Goal: Obtain resource: Obtain resource

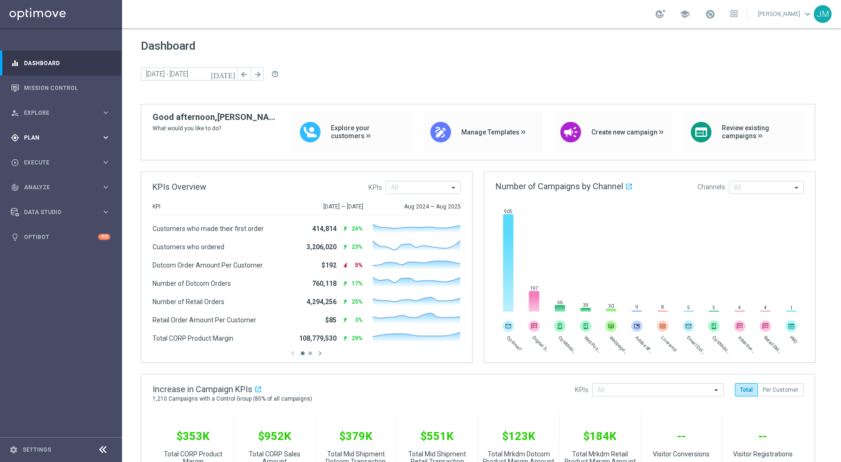
click at [98, 137] on span "Plan" at bounding box center [62, 138] width 77 height 6
click at [52, 231] on span "Execute" at bounding box center [62, 233] width 77 height 6
click at [58, 180] on link "Campaign Builder" at bounding box center [60, 182] width 73 height 8
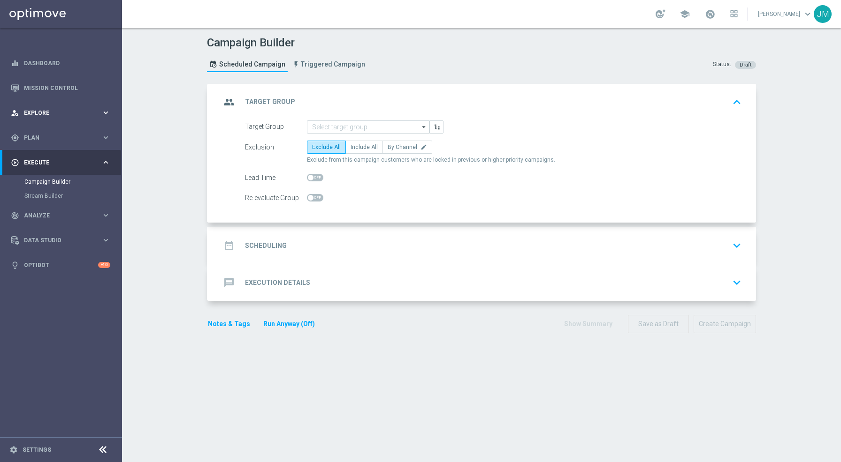
click at [69, 117] on div "person_search Explore keyboard_arrow_right" at bounding box center [60, 112] width 121 height 25
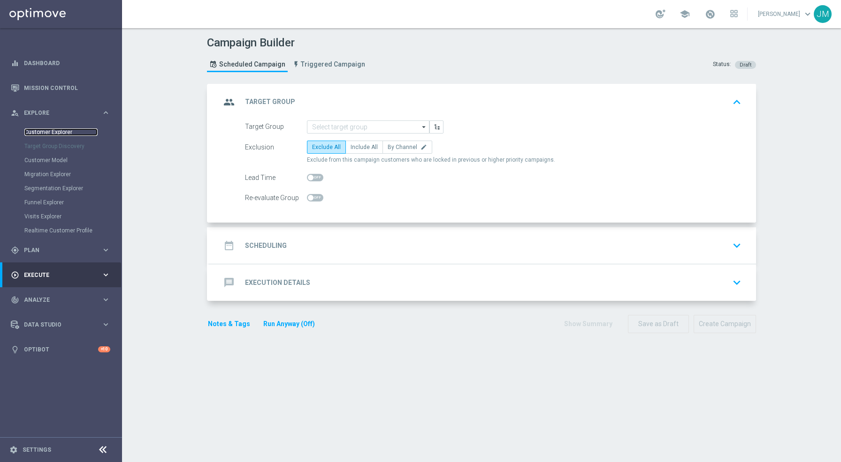
click at [56, 132] on link "Customer Explorer" at bounding box center [60, 133] width 73 height 8
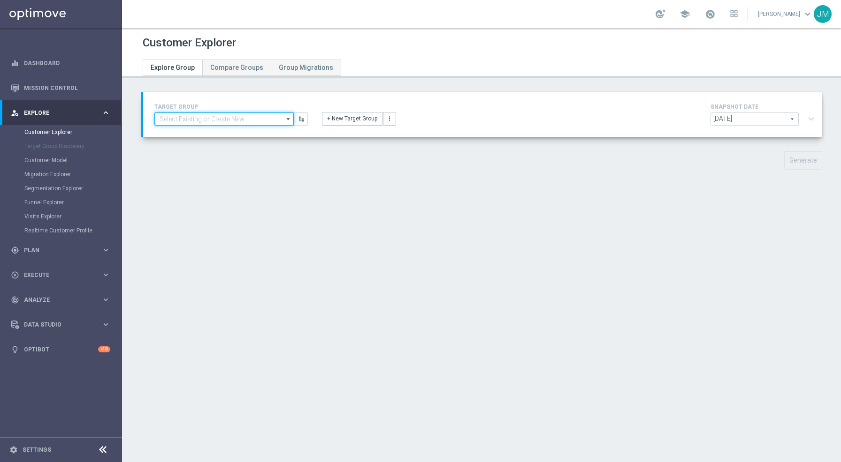
click at [231, 122] on input at bounding box center [223, 119] width 139 height 13
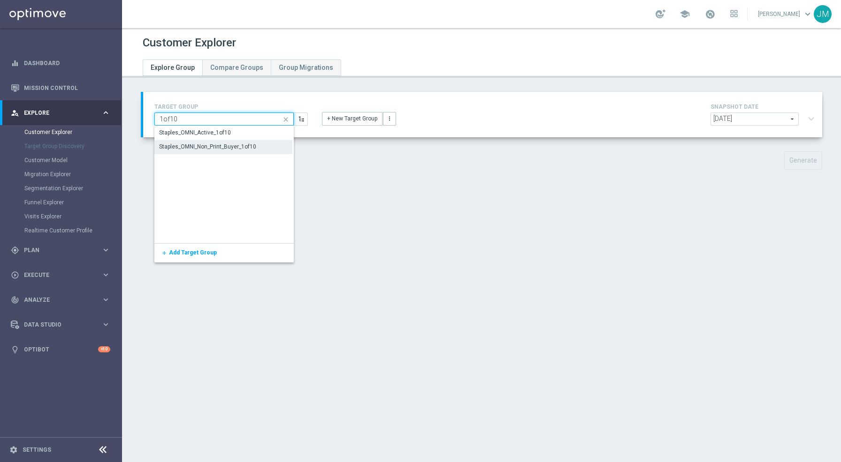
type input "1of10"
click at [229, 147] on div "Staples_OMNI_Non_Print_Buyer_1of10" at bounding box center [207, 147] width 97 height 8
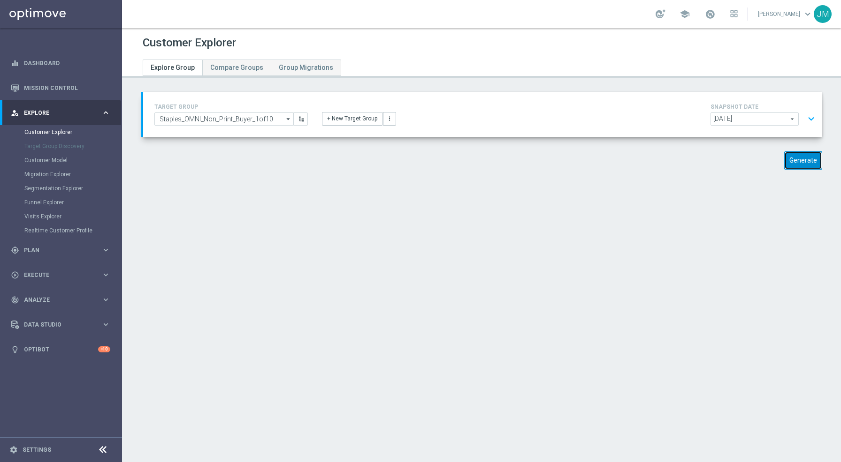
click at [796, 163] on button "Generate" at bounding box center [803, 160] width 38 height 18
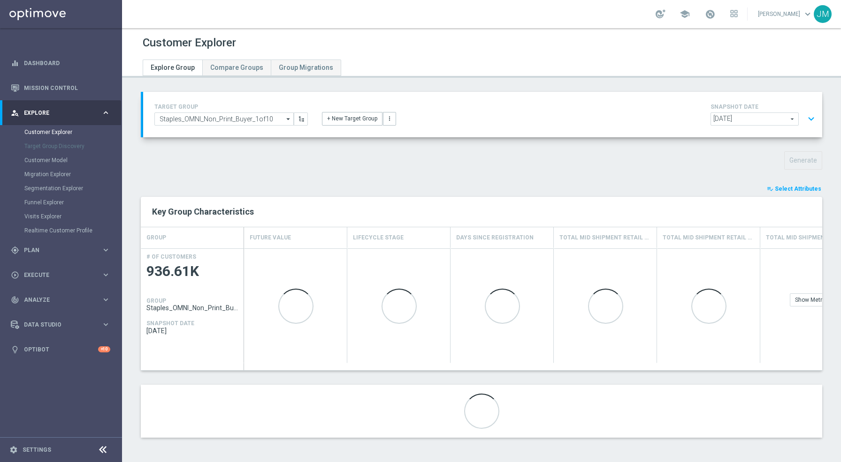
click at [775, 190] on span "Select Attributes" at bounding box center [797, 189] width 46 height 7
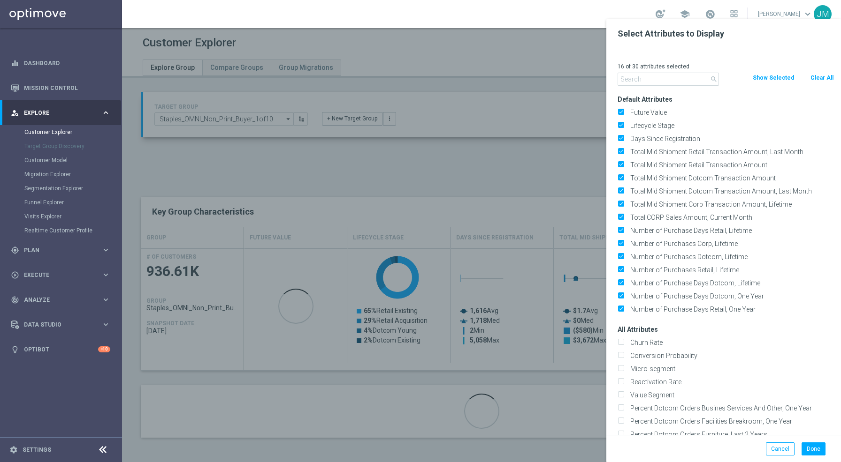
click at [823, 77] on button "Clear All" at bounding box center [821, 78] width 25 height 10
checkbox input "false"
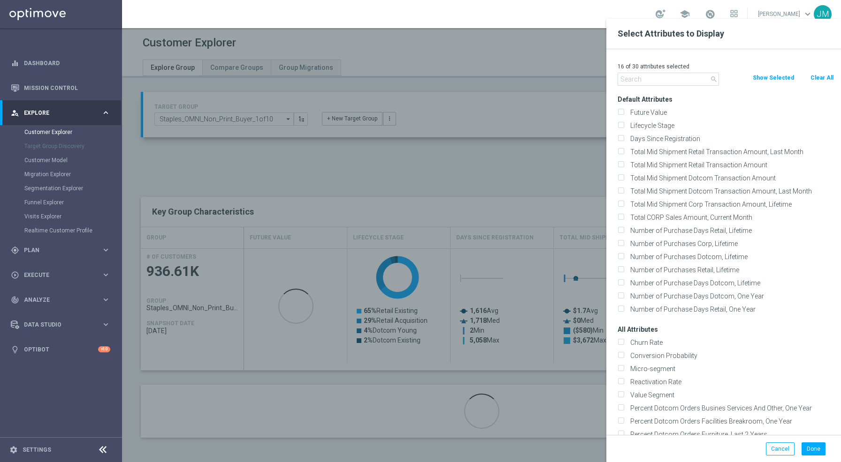
checkbox input "false"
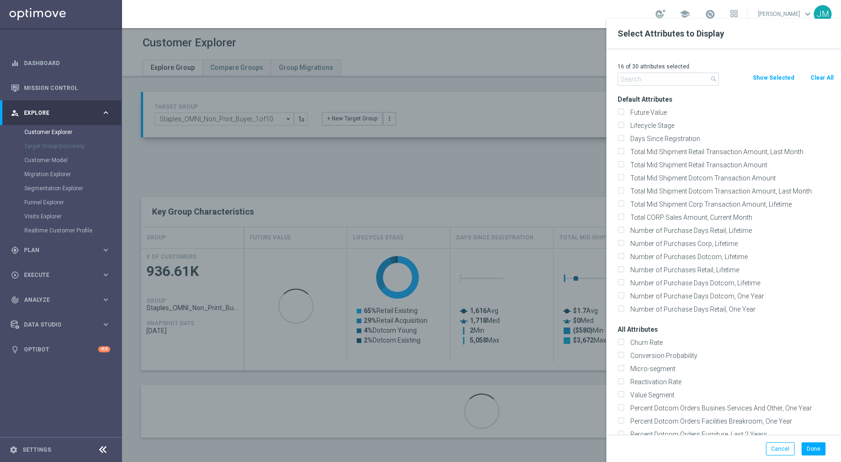
checkbox input "false"
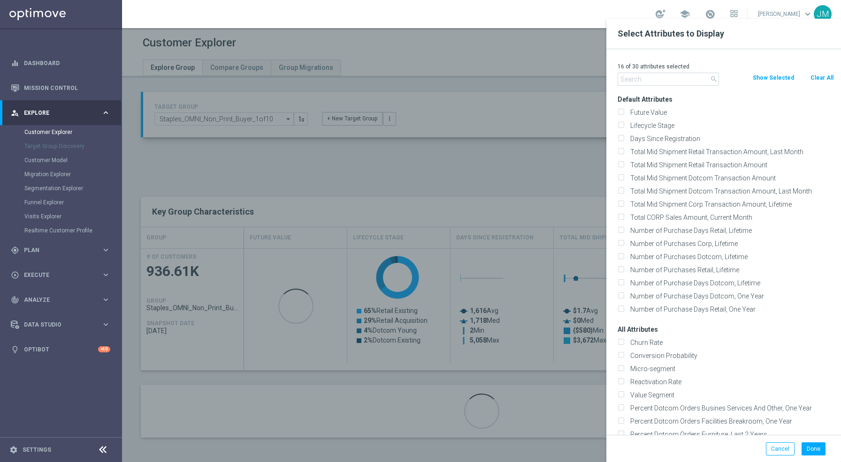
checkbox input "false"
click at [650, 75] on input "text" at bounding box center [667, 79] width 101 height 13
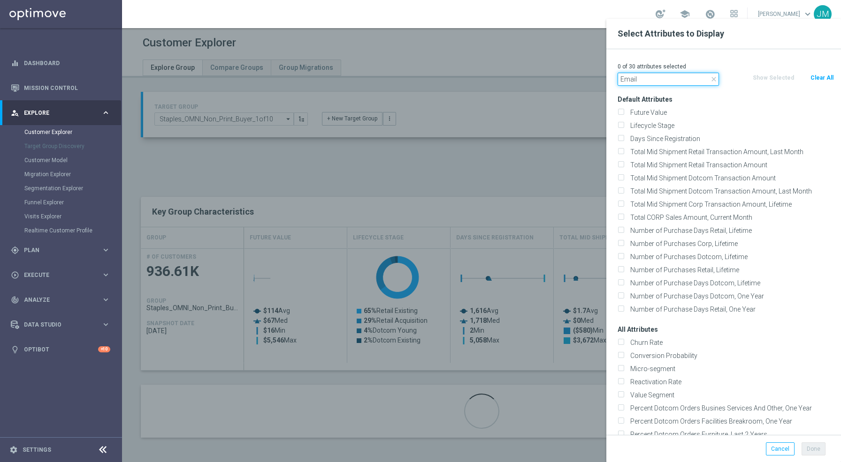
type input "Email"
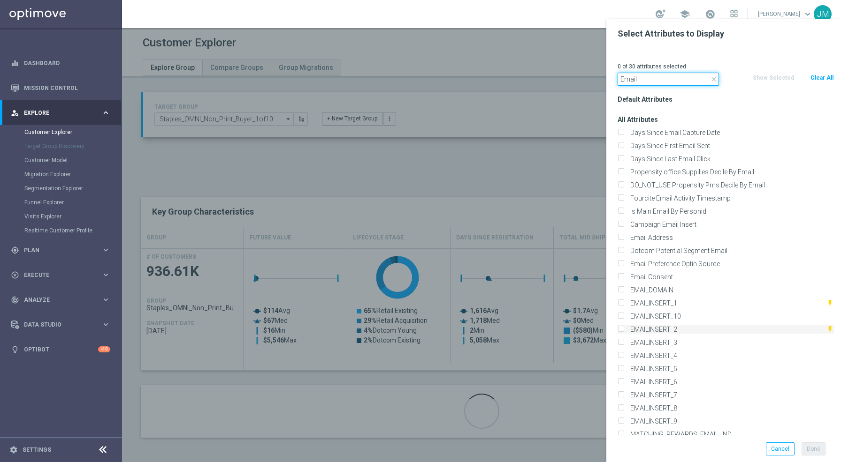
scroll to position [158, 0]
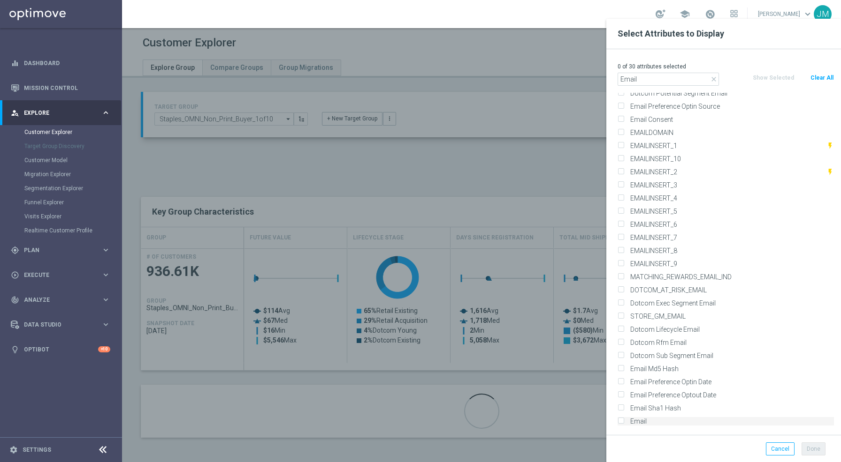
click at [622, 420] on input "Email" at bounding box center [620, 423] width 6 height 6
checkbox input "true"
drag, startPoint x: 653, startPoint y: 72, endPoint x: 583, endPoint y: 77, distance: 69.6
click at [583, 452] on div "Select Attributes to Display 1 of 30 attributes selected close Email Clear All …" at bounding box center [481, 452] width 719 height 0
click at [713, 79] on icon "close" at bounding box center [714, 80] width 8 height 8
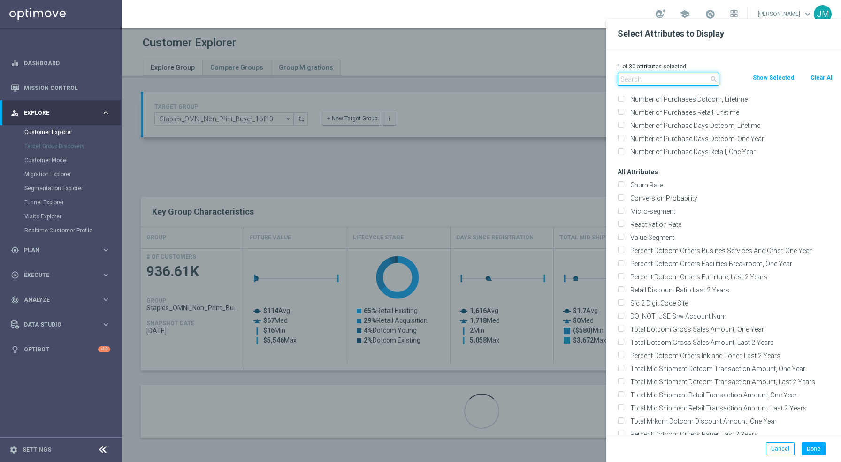
click at [681, 80] on input "text" at bounding box center [667, 79] width 101 height 13
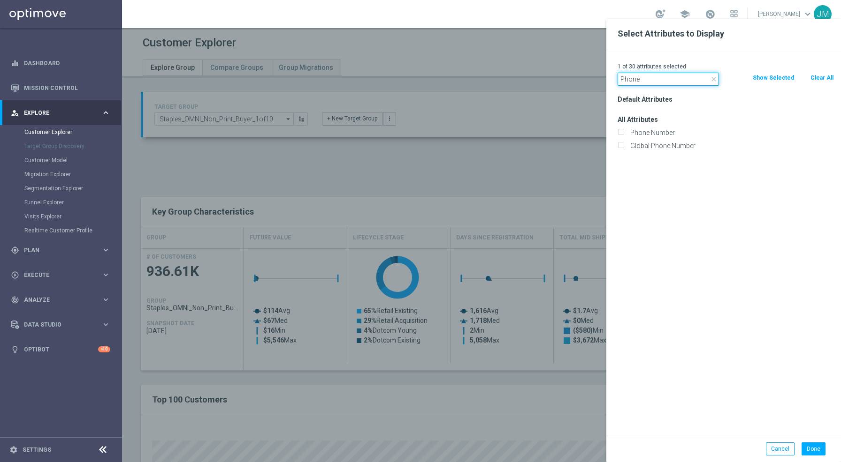
scroll to position [0, 0]
type input "Phone"
click at [621, 133] on input "Phone Number" at bounding box center [620, 134] width 6 height 6
checkbox input "true"
click at [715, 80] on icon "close" at bounding box center [714, 80] width 8 height 8
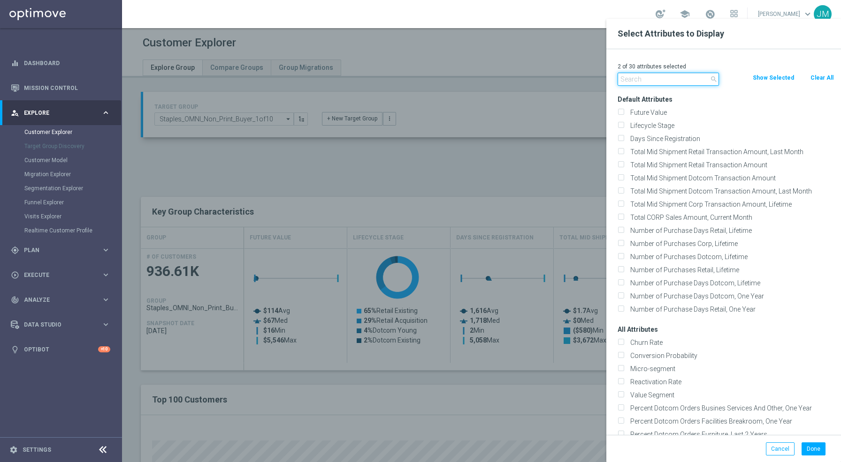
click at [690, 80] on input "text" at bounding box center [667, 79] width 101 height 13
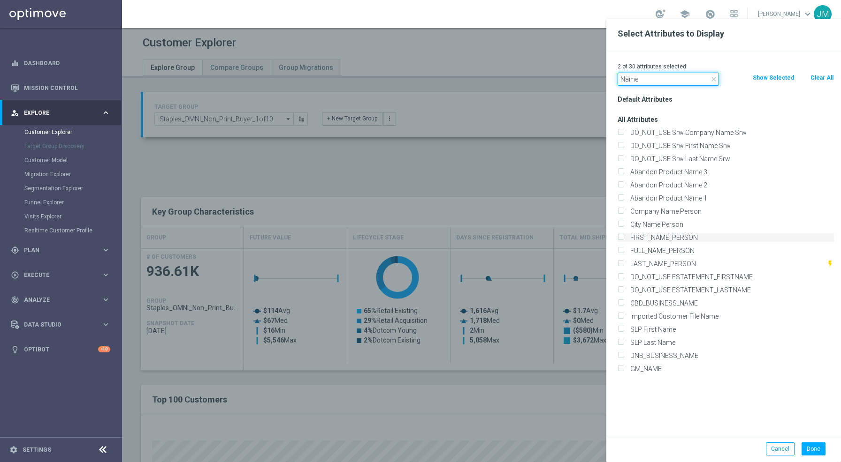
type input "Name"
click at [620, 237] on input "FIRST_NAME_PERSON" at bounding box center [620, 239] width 6 height 6
checkbox input "true"
click at [620, 265] on input "LAST_NAME_PERSON" at bounding box center [620, 265] width 6 height 6
checkbox input "true"
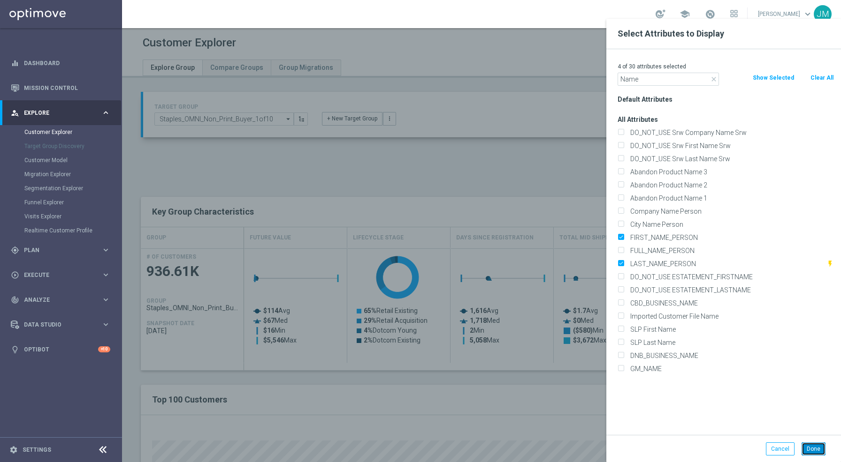
click at [816, 453] on button "Done" at bounding box center [813, 449] width 24 height 13
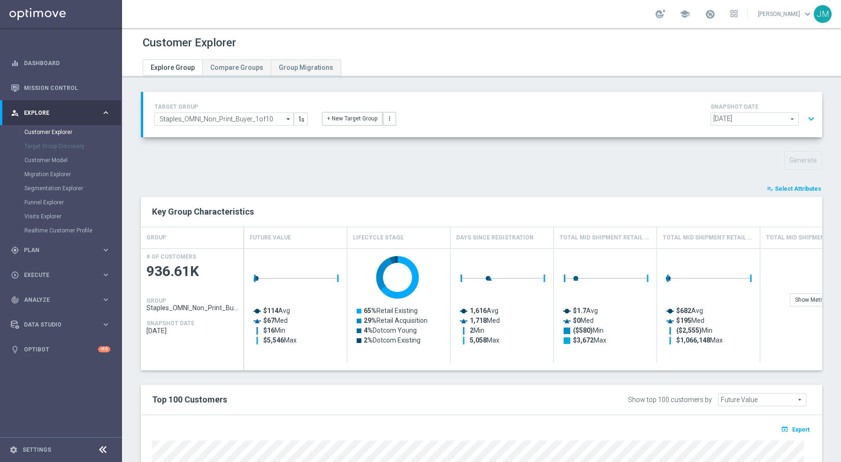
type input "Search"
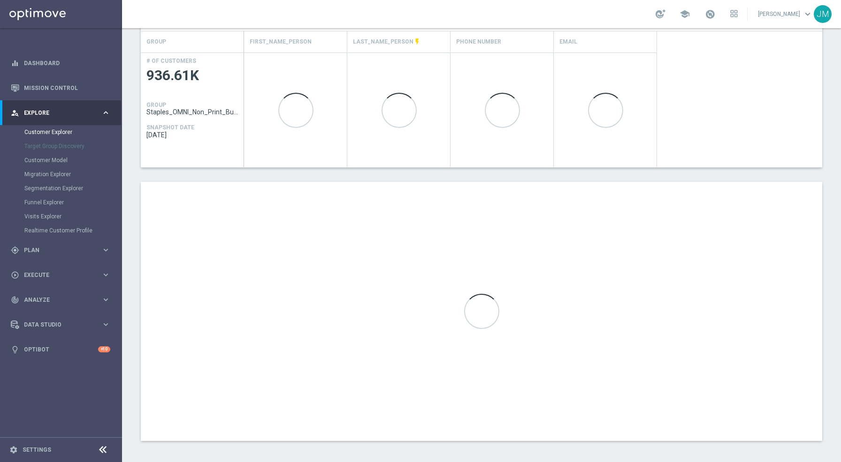
scroll to position [197, 0]
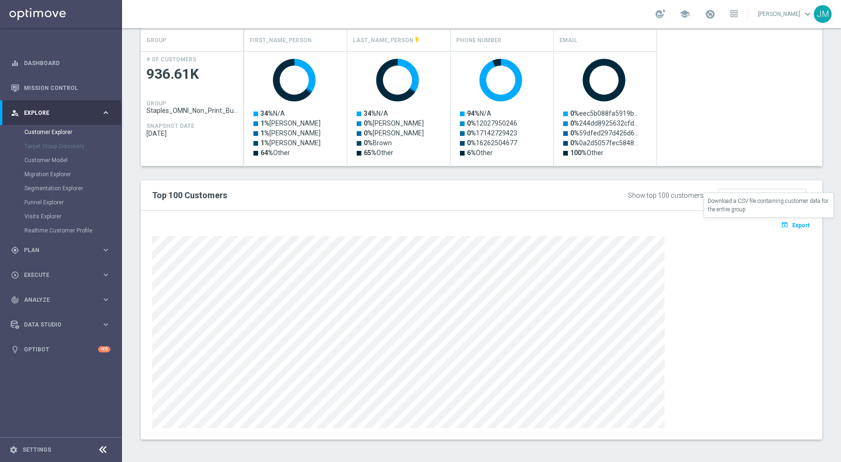
click at [780, 225] on icon "open_in_browser" at bounding box center [785, 225] width 10 height 8
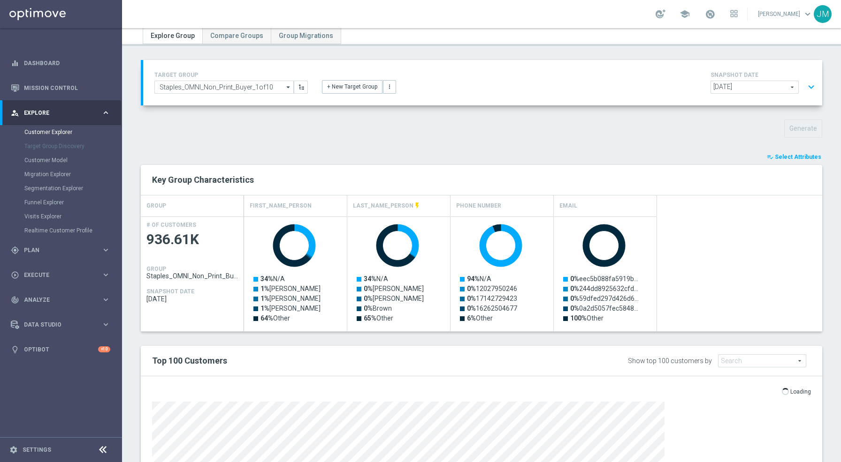
scroll to position [0, 0]
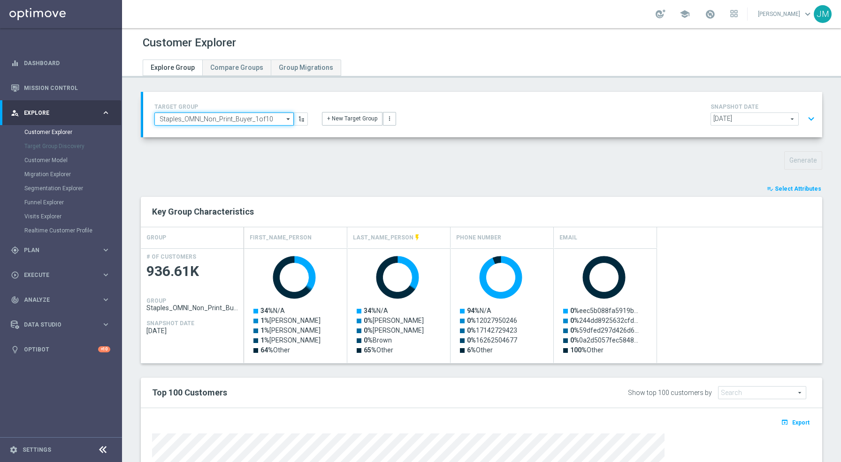
click at [198, 117] on input "Staples_OMNI_Non_Print_Buyer_1of10" at bounding box center [223, 119] width 139 height 13
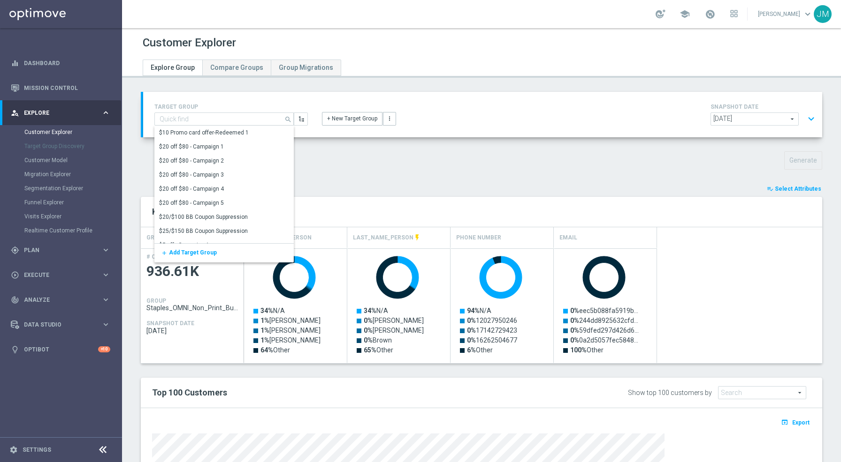
click at [378, 189] on div "playlist_add_check Select Attributes" at bounding box center [481, 189] width 695 height 10
type input "Staples_OMNI_Non_Print_Buyer_1of10"
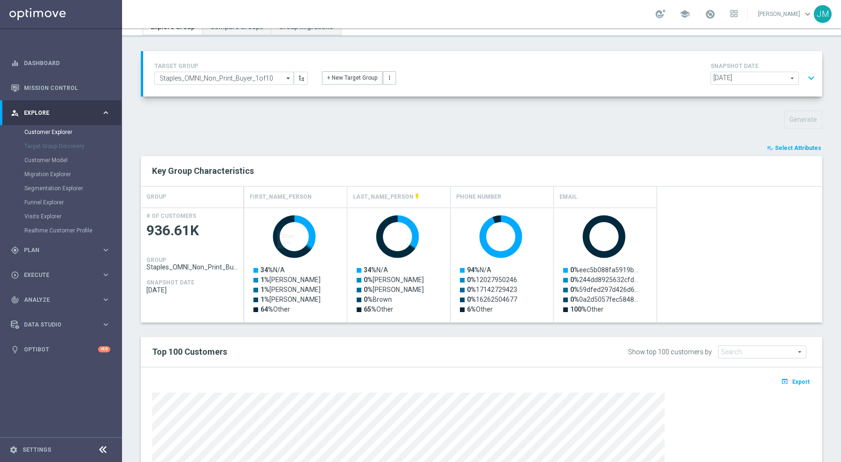
scroll to position [41, 0]
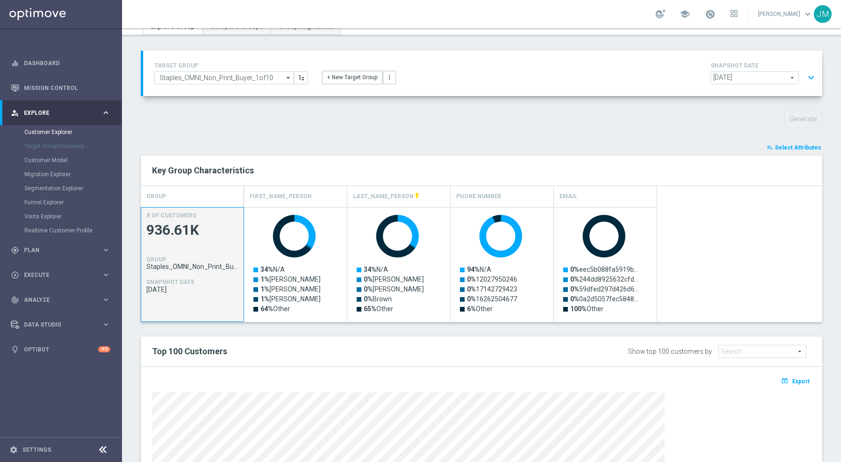
drag, startPoint x: 145, startPoint y: 266, endPoint x: 243, endPoint y: 265, distance: 98.0
click at [243, 265] on div "# OF CUSTOMERS 936.61K GROUP Staples_OMNI_Non_Print_Buyer_1of10 SNAPSHOT DATE […" at bounding box center [192, 265] width 102 height 115
copy span "Staples_OMNI_Non_Print_Buyer_1of10"
click at [336, 135] on div "TARGET GROUP Staples_OMNI_Non_Print_Buyer_1of10 Staples_OMNI_Non_Print_Buyer_1o…" at bounding box center [481, 331] width 719 height 560
click at [285, 77] on icon "arrow_drop_down" at bounding box center [288, 78] width 9 height 12
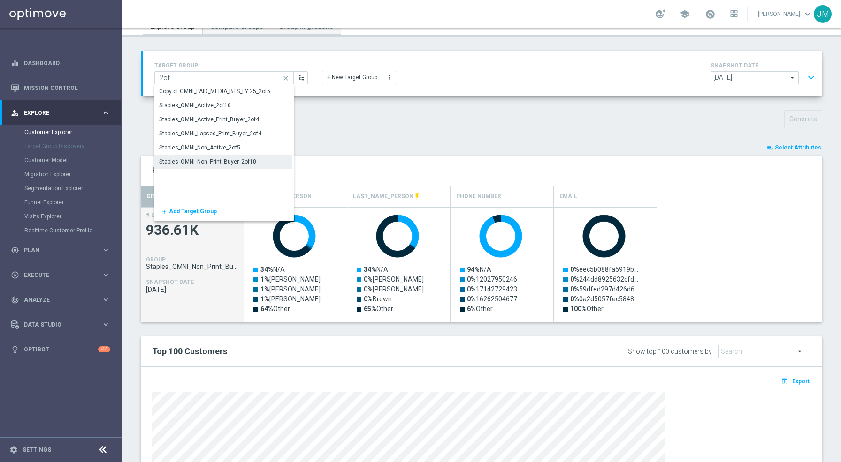
click at [244, 160] on div "Staples_OMNI_Non_Print_Buyer_2of10" at bounding box center [207, 162] width 97 height 8
type input "Staples_OMNI_Non_Print_Buyer_2of10"
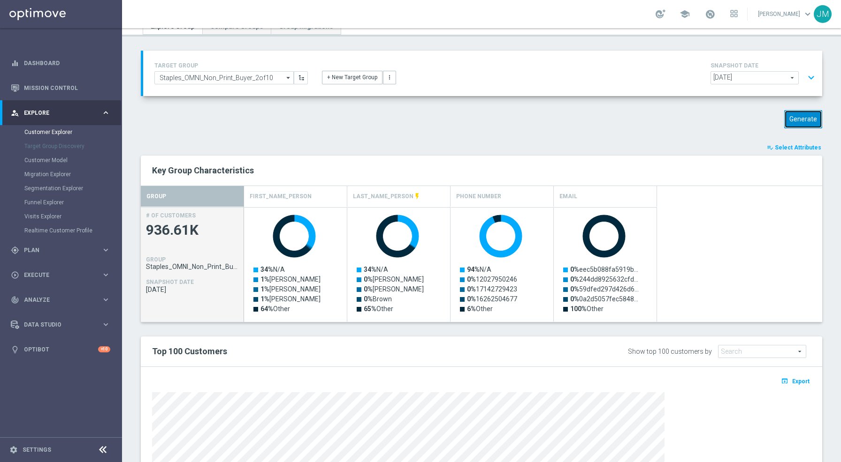
click at [795, 116] on button "Generate" at bounding box center [803, 119] width 38 height 18
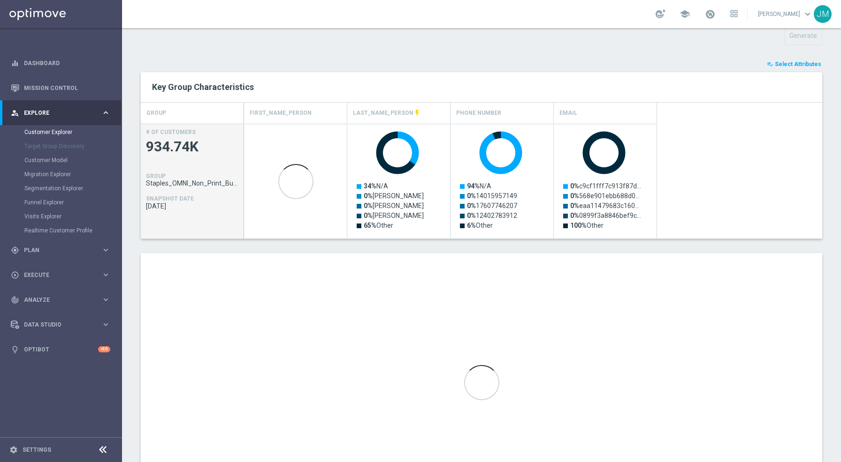
scroll to position [197, 0]
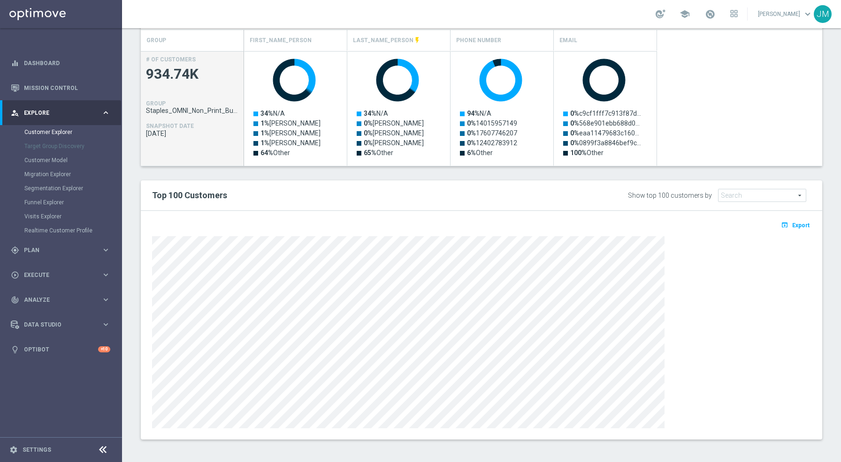
click at [797, 229] on div "open_in_browser Export" at bounding box center [481, 228] width 673 height 12
click at [792, 226] on span "Export" at bounding box center [800, 225] width 17 height 7
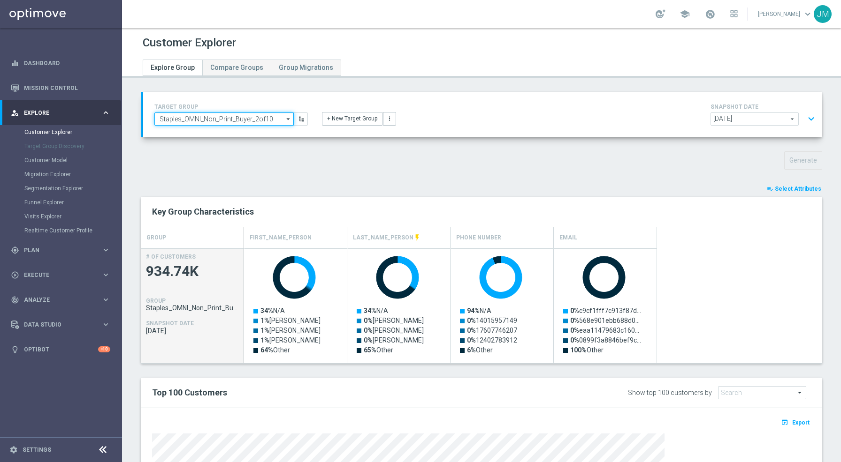
click at [243, 117] on input "Staples_OMNI_Non_Print_Buyer_2of10" at bounding box center [223, 119] width 139 height 13
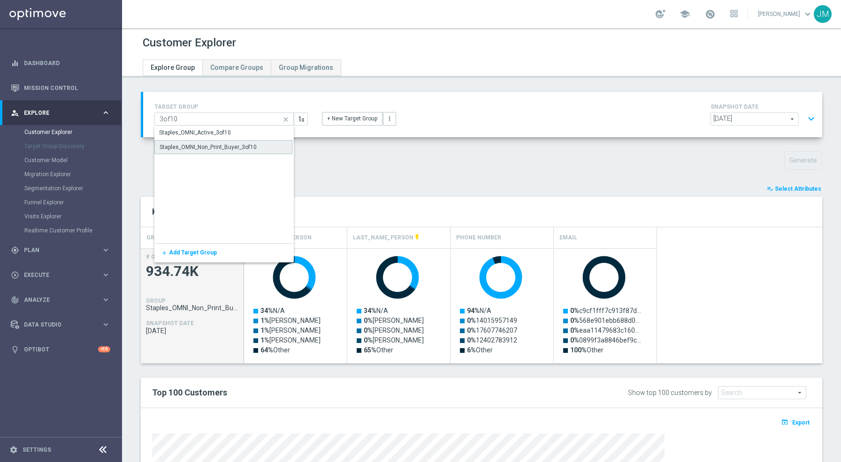
click at [231, 151] on div "Staples_OMNI_Non_Print_Buyer_3of10" at bounding box center [223, 147] width 138 height 14
type input "Staples_OMNI_Non_Print_Buyer_3of10"
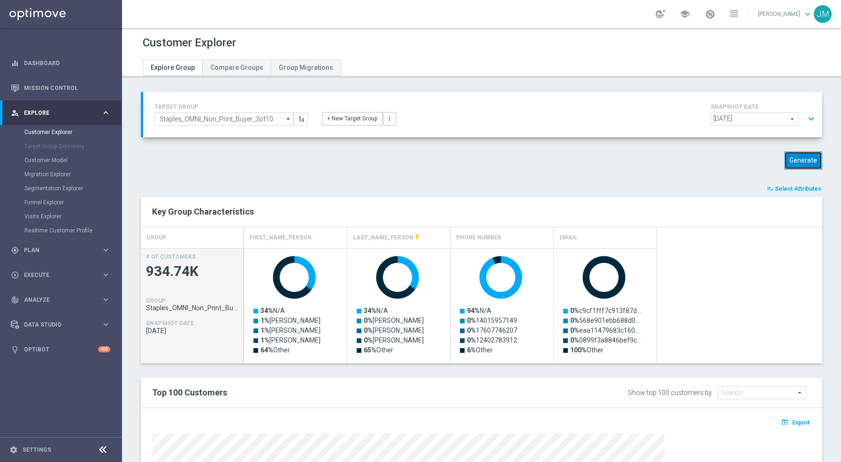
click at [794, 161] on button "Generate" at bounding box center [803, 160] width 38 height 18
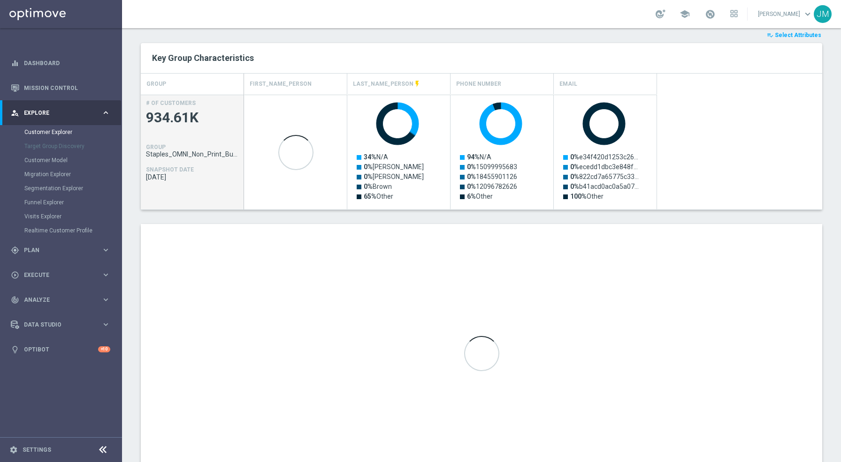
scroll to position [197, 0]
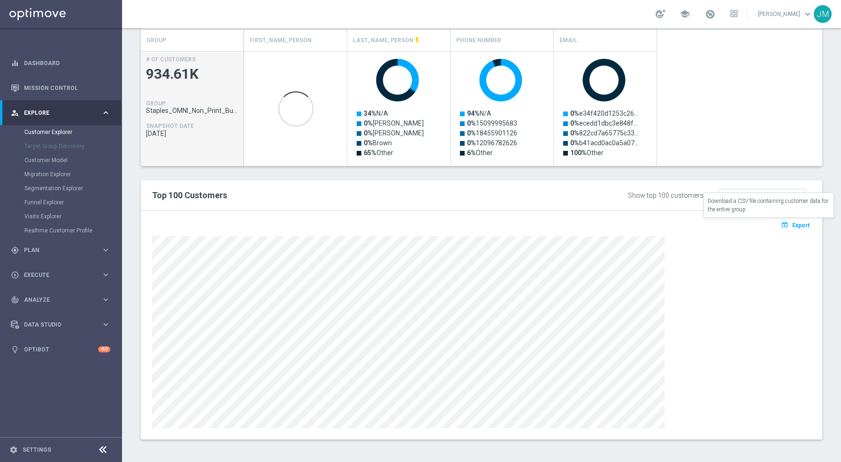
click at [792, 225] on span "Export" at bounding box center [800, 225] width 17 height 7
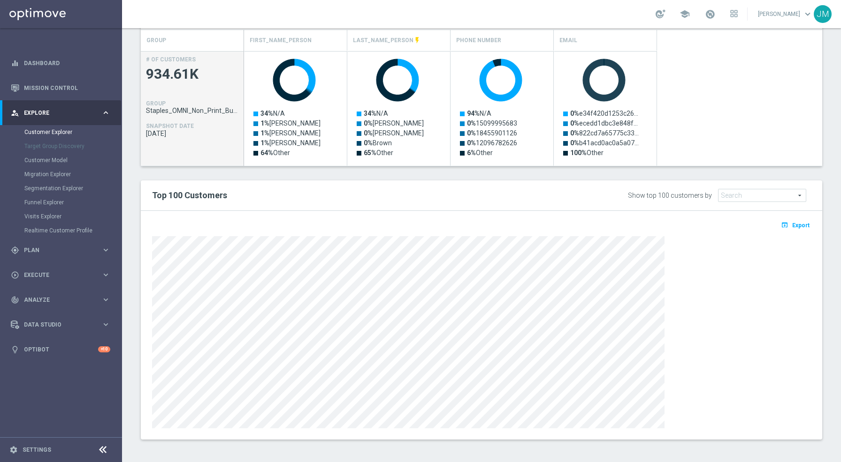
scroll to position [0, 0]
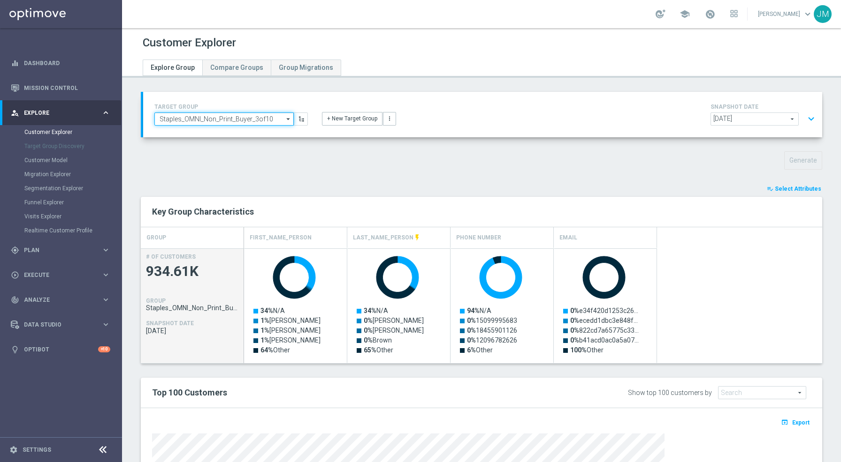
click at [263, 117] on input "Staples_OMNI_Non_Print_Buyer_3of10" at bounding box center [223, 119] width 139 height 13
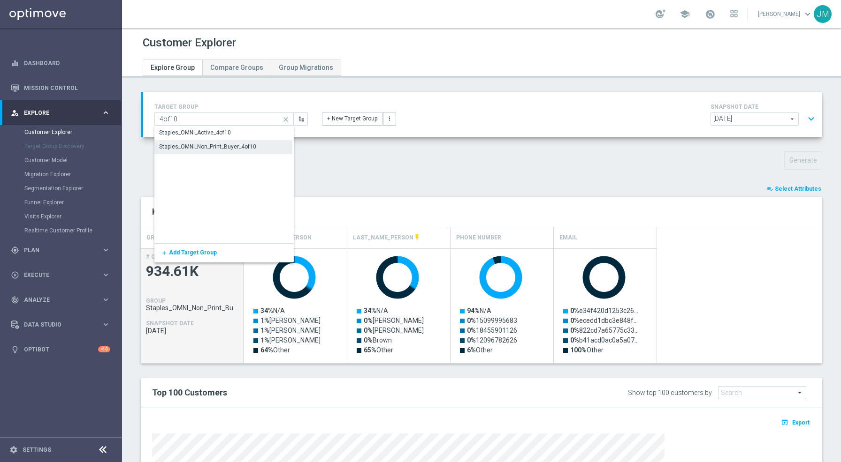
click at [241, 144] on div "Staples_OMNI_Non_Print_Buyer_4of10" at bounding box center [207, 147] width 97 height 8
type input "Staples_OMNI_Non_Print_Buyer_4of10"
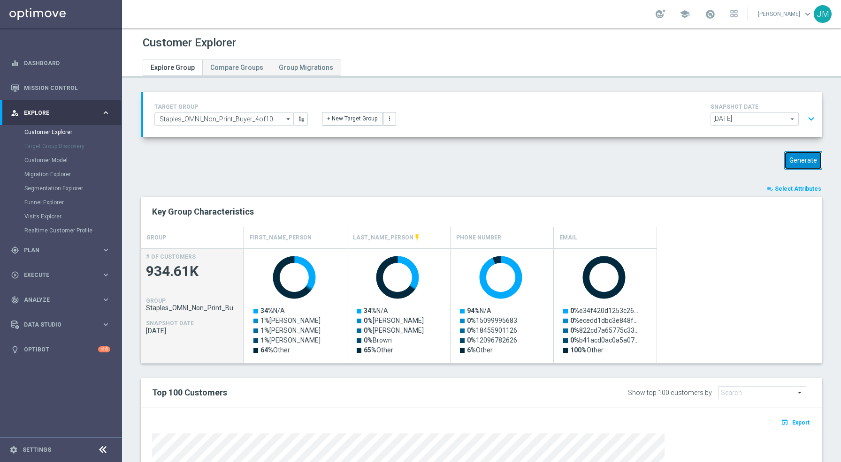
click at [788, 159] on button "Generate" at bounding box center [803, 160] width 38 height 18
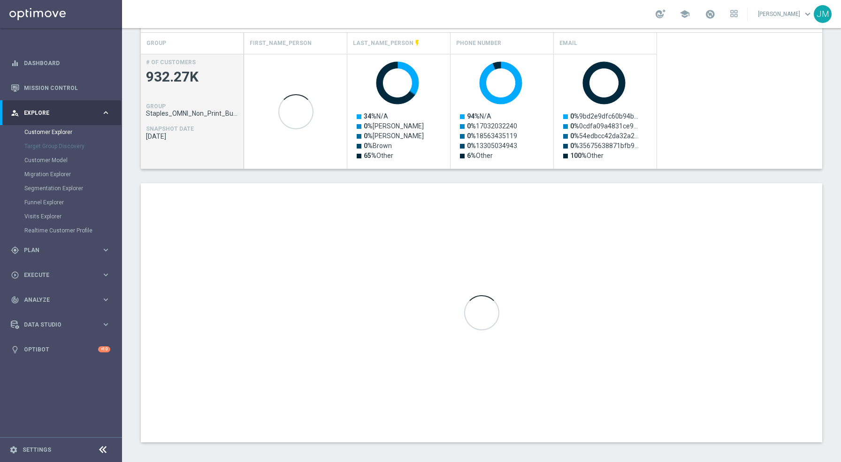
scroll to position [197, 0]
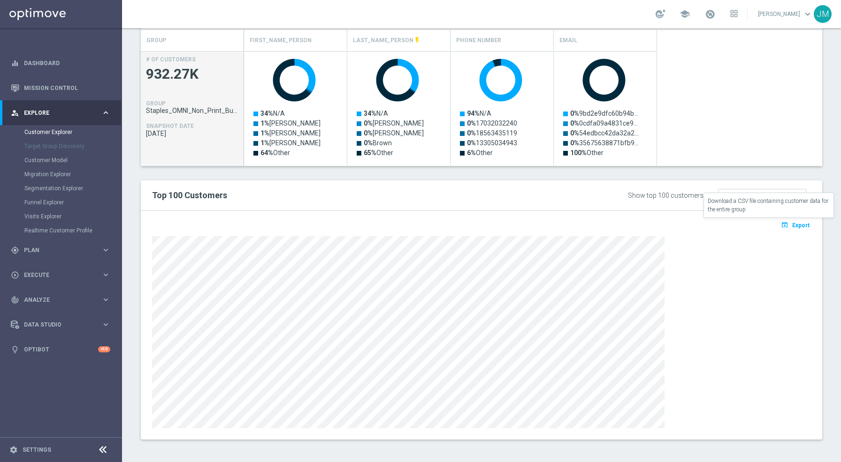
click at [783, 226] on icon "open_in_browser" at bounding box center [785, 225] width 10 height 8
click at [827, 194] on div "TARGET GROUP Staples_OMNI_Non_Print_Buyer_4of10 Staples_OMNI_Non_Print_Buyer_4o…" at bounding box center [481, 174] width 719 height 560
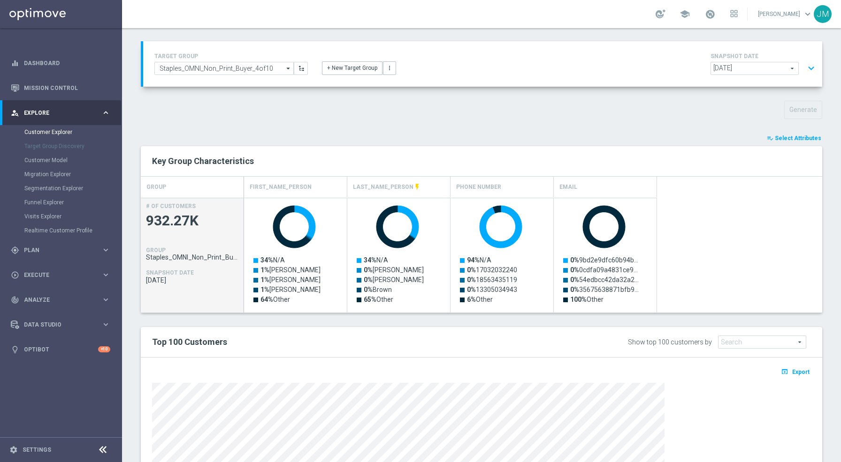
scroll to position [52, 0]
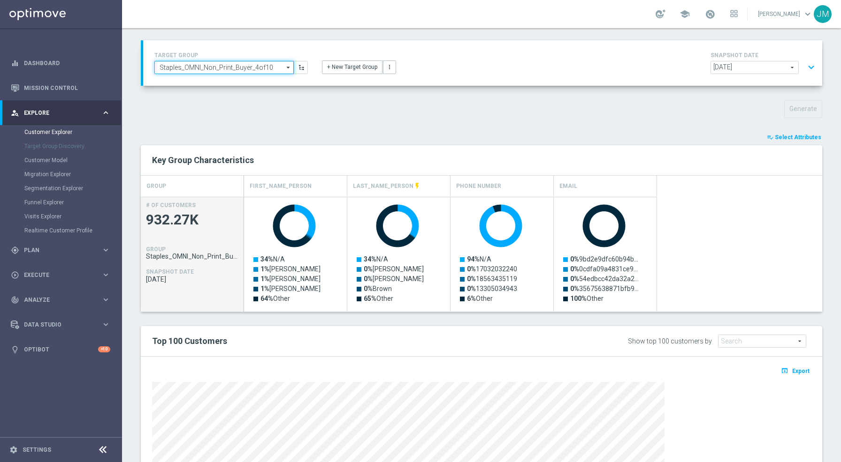
click at [276, 68] on input "Staples_OMNI_Non_Print_Buyer_4of10" at bounding box center [223, 67] width 139 height 13
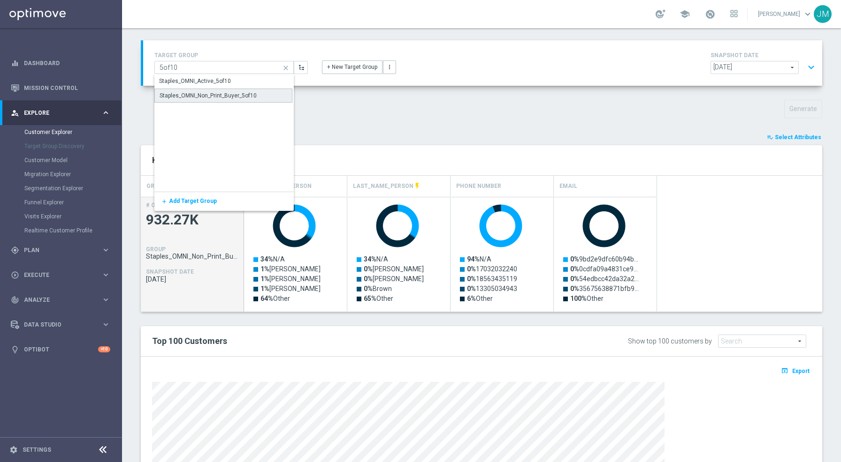
click at [256, 92] on div "Staples_OMNI_Non_Print_Buyer_5of10" at bounding box center [223, 96] width 138 height 14
type input "Staples_OMNI_Non_Print_Buyer_5of10"
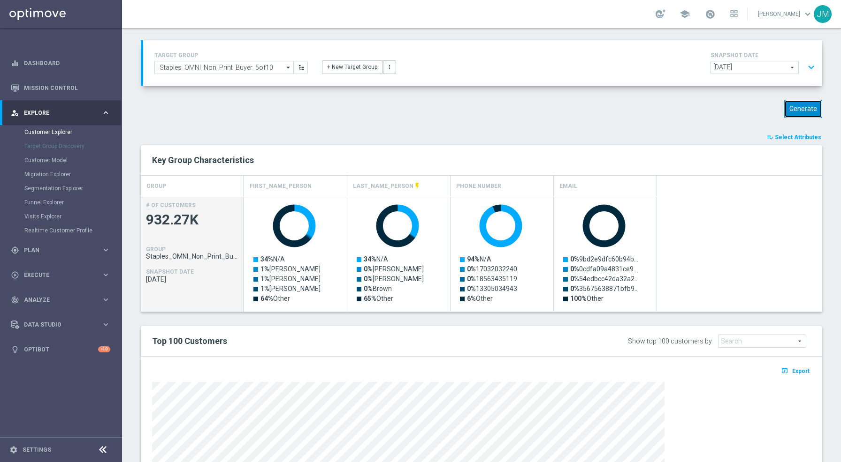
click at [799, 112] on button "Generate" at bounding box center [803, 109] width 38 height 18
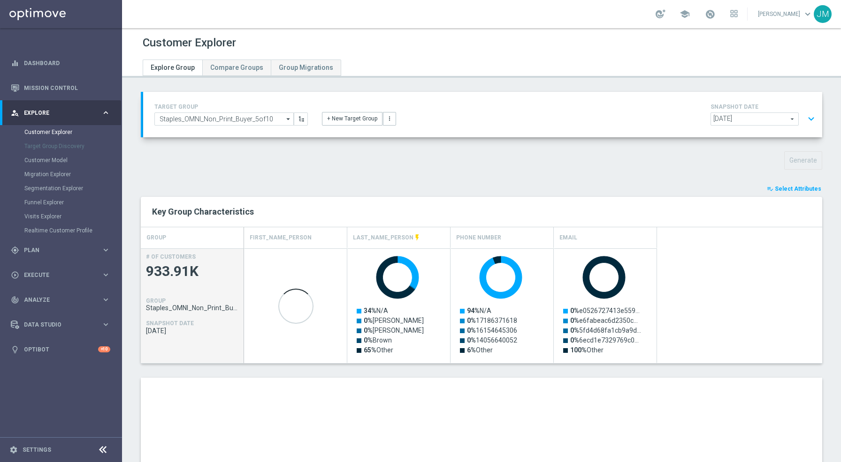
scroll to position [197, 0]
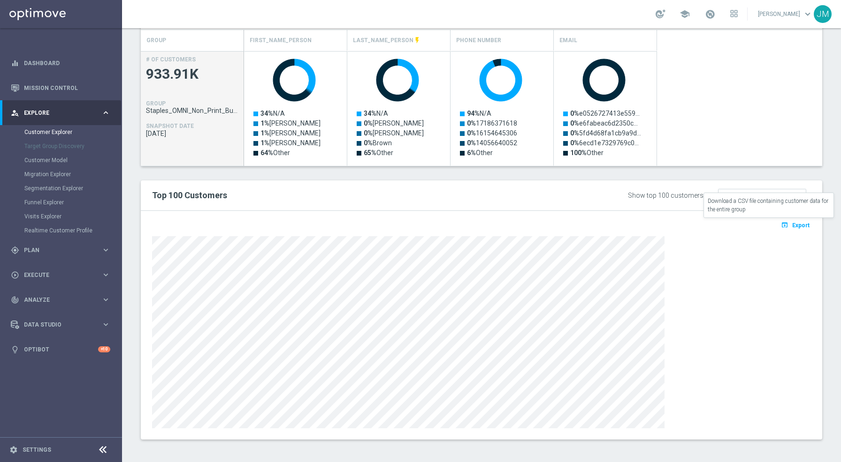
click at [780, 224] on icon "open_in_browser" at bounding box center [785, 225] width 10 height 8
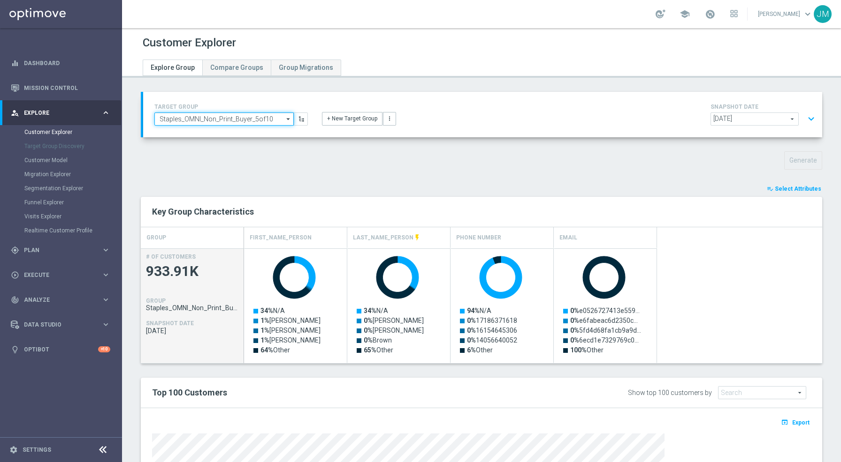
click at [256, 118] on input "Staples_OMNI_Non_Print_Buyer_5of10" at bounding box center [223, 119] width 139 height 13
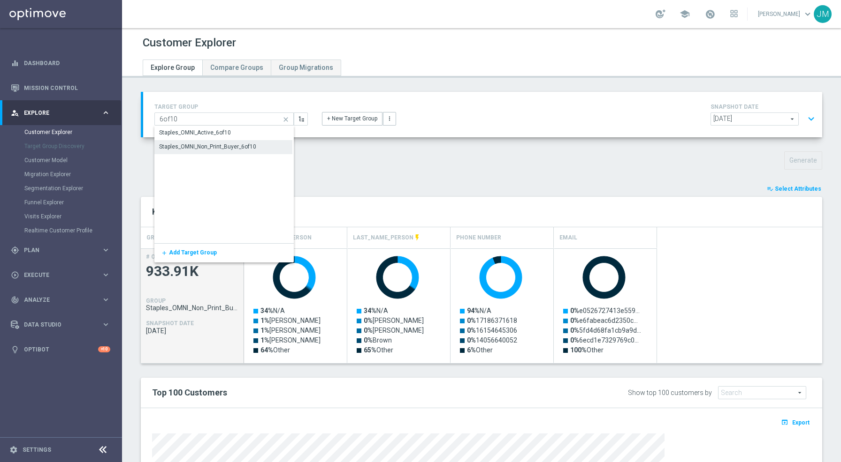
click at [235, 145] on div "Staples_OMNI_Non_Print_Buyer_6of10" at bounding box center [207, 147] width 97 height 8
type input "Staples_OMNI_Non_Print_Buyer_6of10"
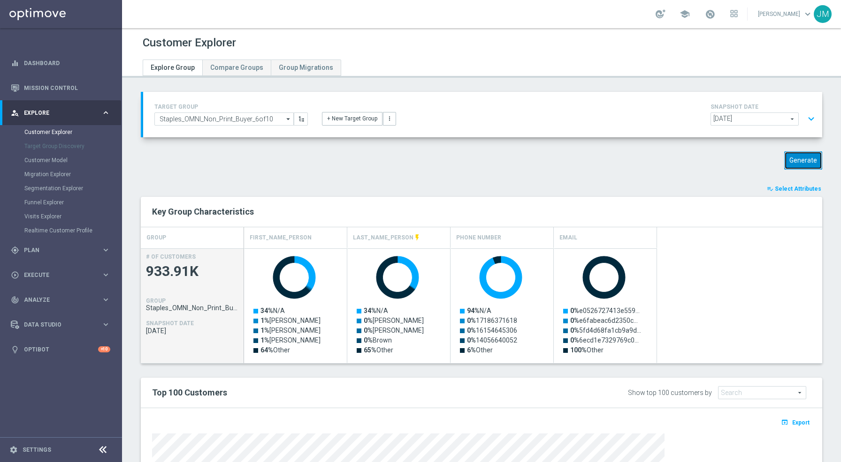
click at [801, 161] on button "Generate" at bounding box center [803, 160] width 38 height 18
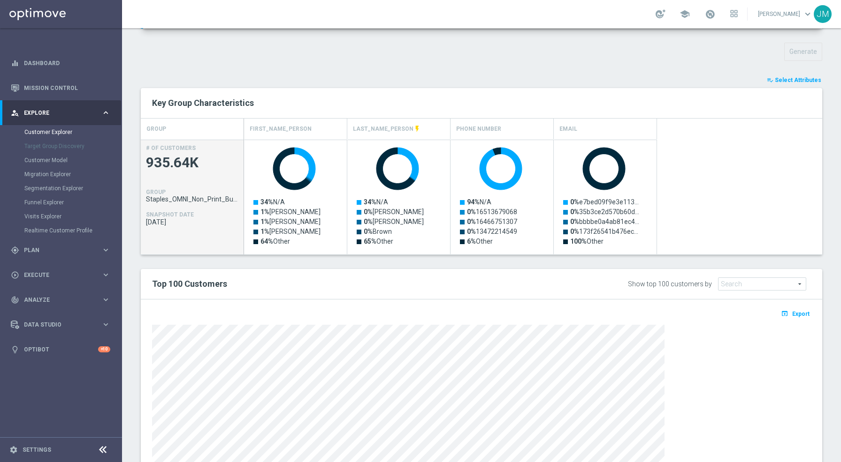
scroll to position [125, 0]
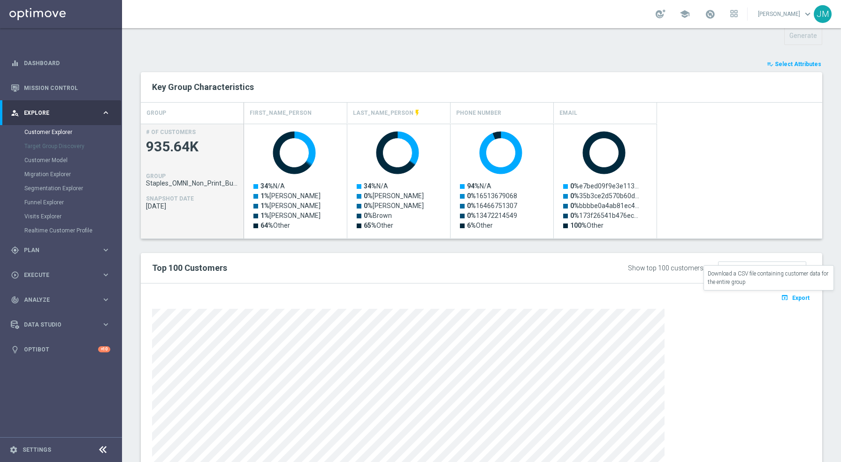
click at [792, 296] on span "Export" at bounding box center [800, 298] width 17 height 7
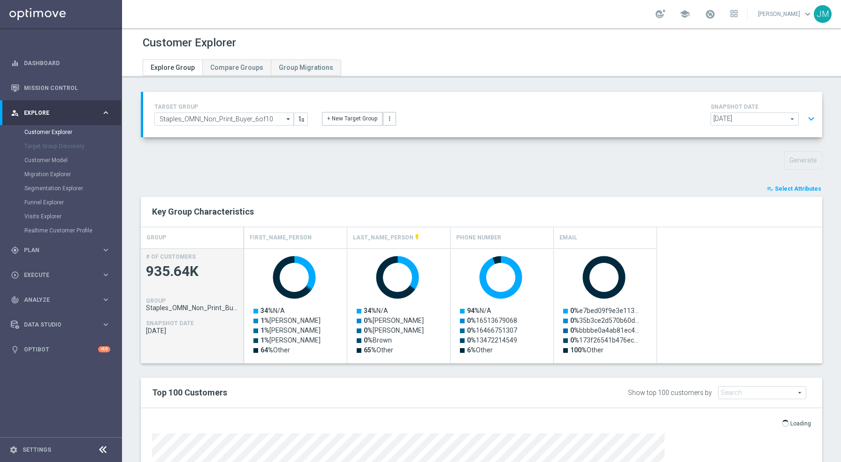
scroll to position [24, 0]
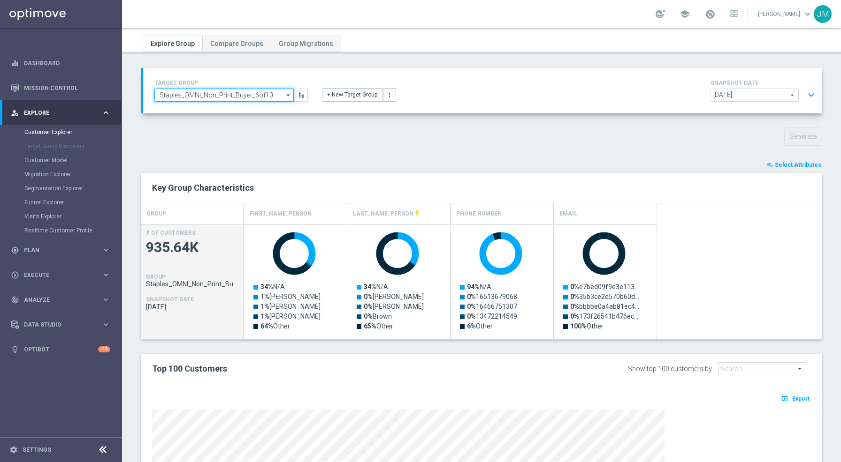
click at [251, 97] on input "Staples_OMNI_Non_Print_Buyer_6of10" at bounding box center [223, 95] width 139 height 13
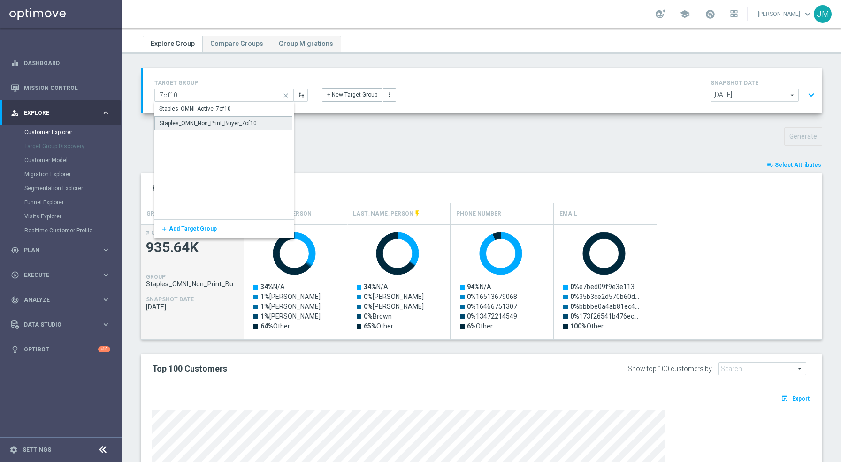
click at [250, 123] on div "Staples_OMNI_Non_Print_Buyer_7of10" at bounding box center [207, 123] width 97 height 8
type input "Staples_OMNI_Non_Print_Buyer_7of10"
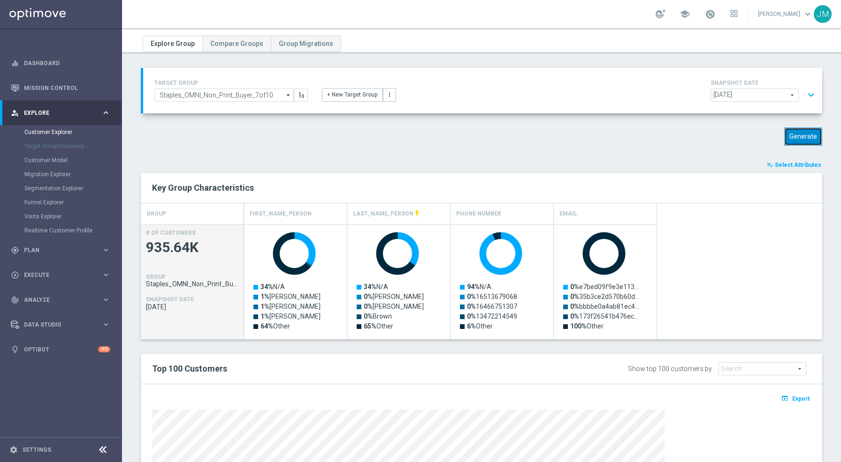
click at [799, 137] on button "Generate" at bounding box center [803, 137] width 38 height 18
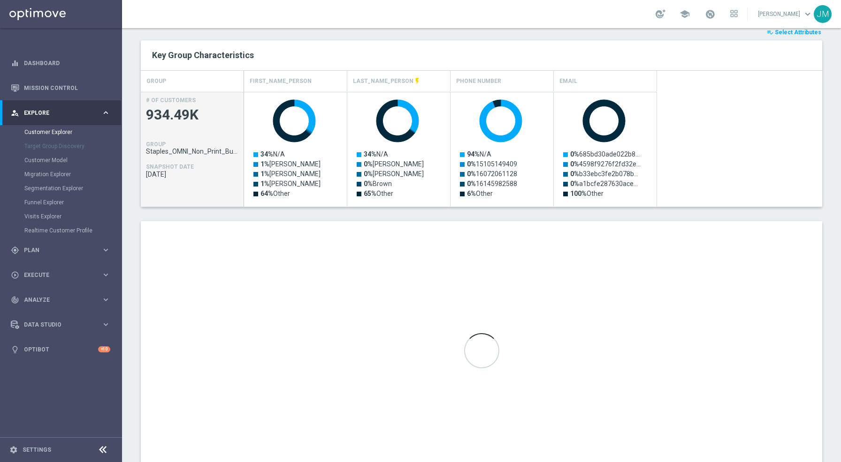
scroll to position [197, 0]
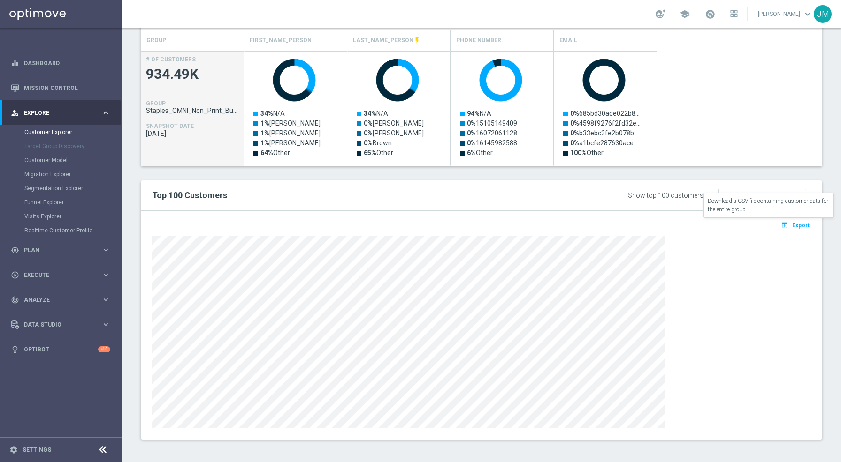
click at [780, 224] on icon "open_in_browser" at bounding box center [785, 225] width 10 height 8
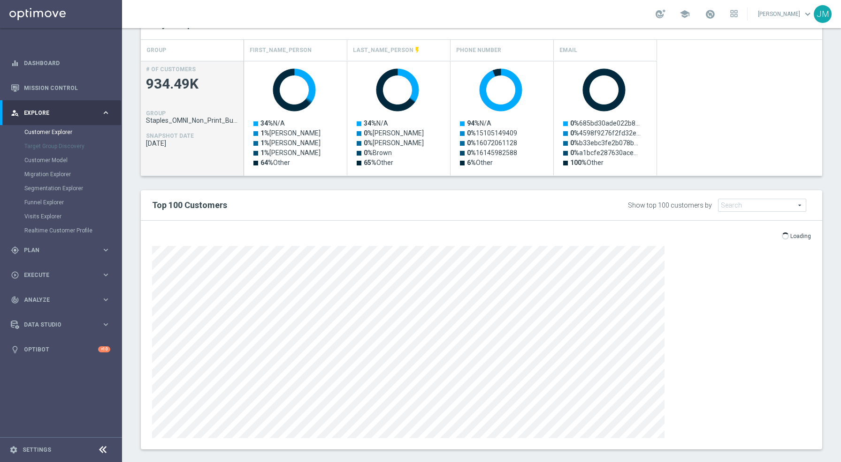
scroll to position [188, 0]
click at [827, 199] on div "TARGET GROUP Staples_OMNI_Non_Print_Buyer_7of10 Staples_OMNI_Non_Print_Buyer_7o…" at bounding box center [481, 184] width 719 height 560
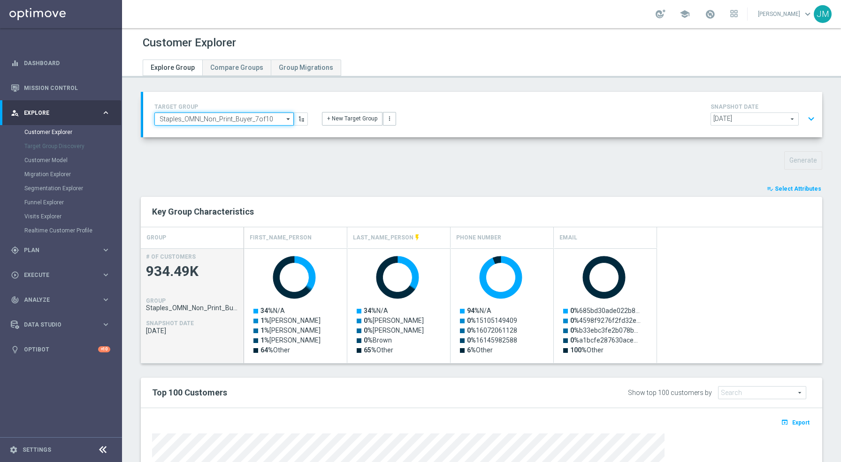
click at [260, 113] on input "Staples_OMNI_Non_Print_Buyer_7of10" at bounding box center [223, 119] width 139 height 13
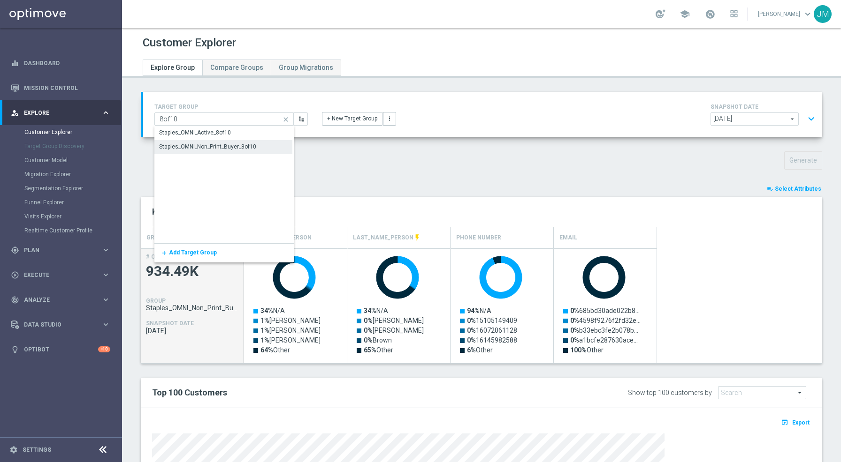
click at [247, 145] on div "Staples_OMNI_Non_Print_Buyer_8of10" at bounding box center [207, 147] width 97 height 8
type input "Staples_OMNI_Non_Print_Buyer_8of10"
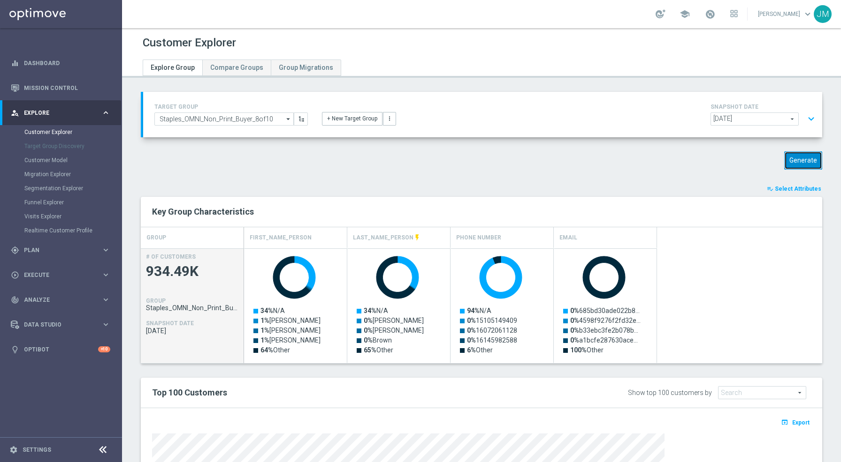
click at [803, 162] on button "Generate" at bounding box center [803, 160] width 38 height 18
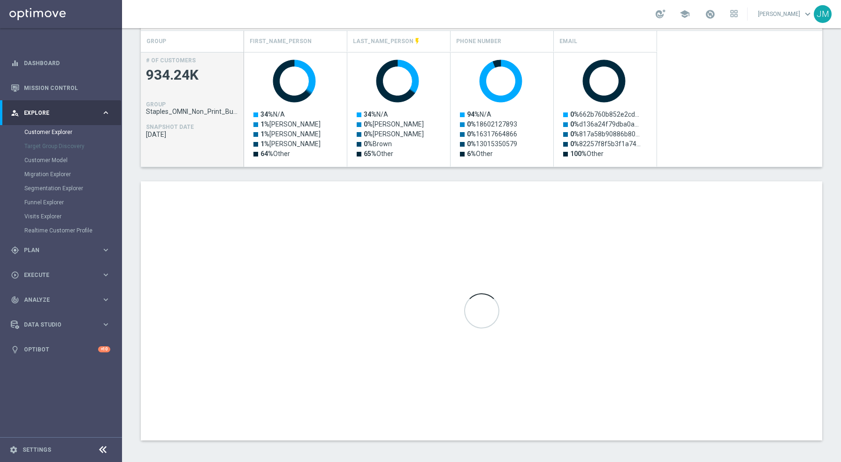
scroll to position [197, 0]
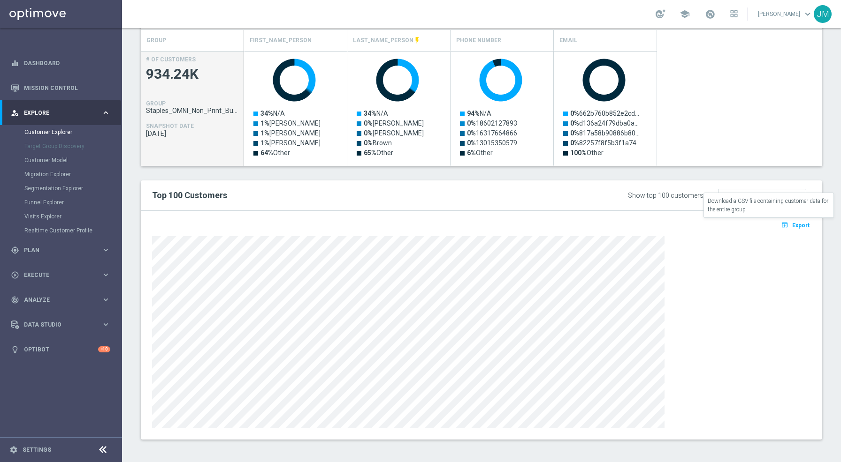
click at [780, 226] on icon "open_in_browser" at bounding box center [785, 225] width 10 height 8
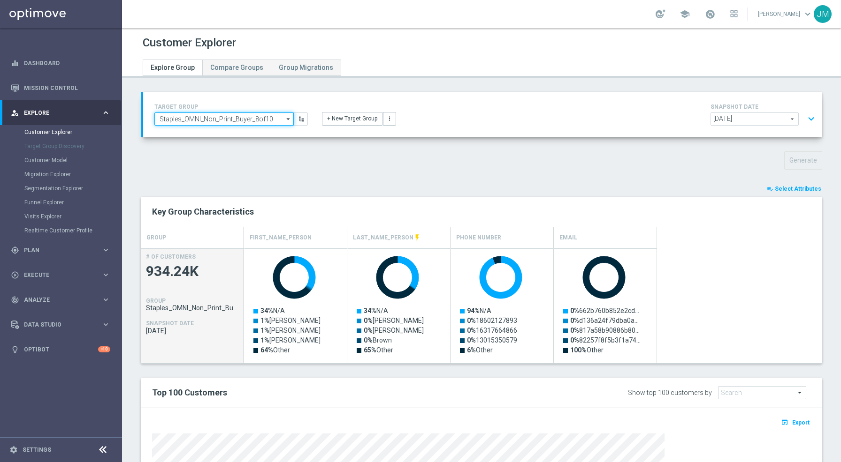
click at [257, 120] on input "Staples_OMNI_Non_Print_Buyer_8of10" at bounding box center [223, 119] width 139 height 13
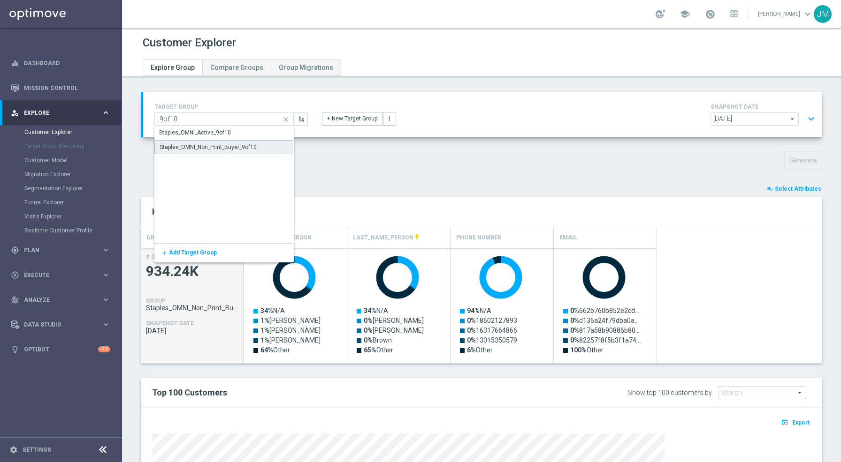
click at [255, 148] on div "Staples_OMNI_Non_Print_Buyer_9of10" at bounding box center [207, 147] width 97 height 8
type input "Staples_OMNI_Non_Print_Buyer_9of10"
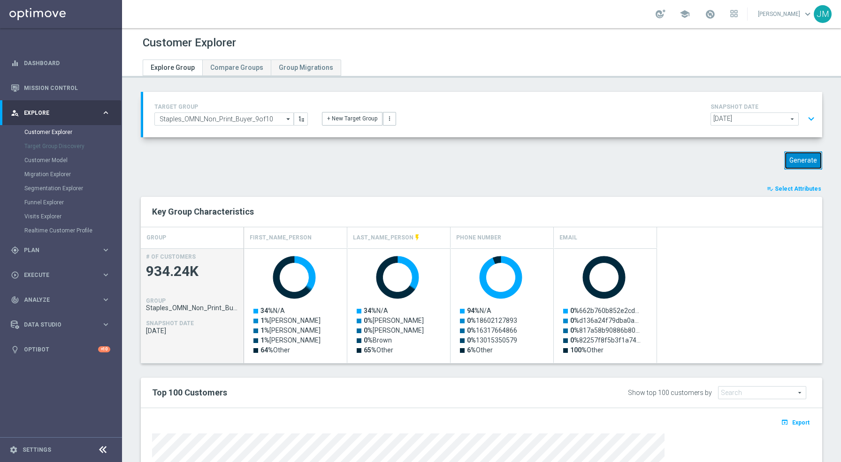
click at [790, 162] on button "Generate" at bounding box center [803, 160] width 38 height 18
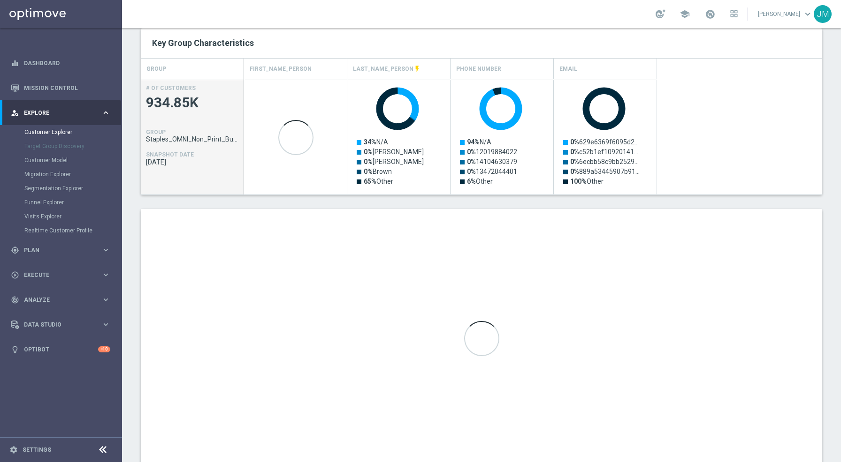
scroll to position [173, 0]
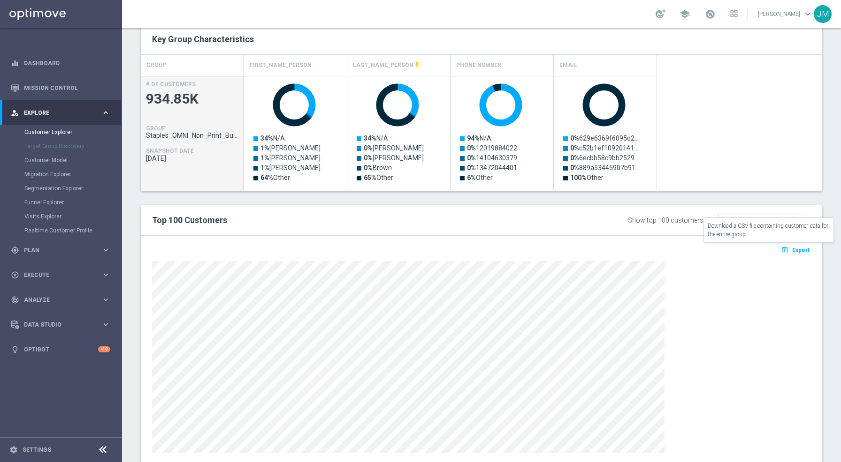
click at [780, 249] on icon "open_in_browser" at bounding box center [785, 250] width 10 height 8
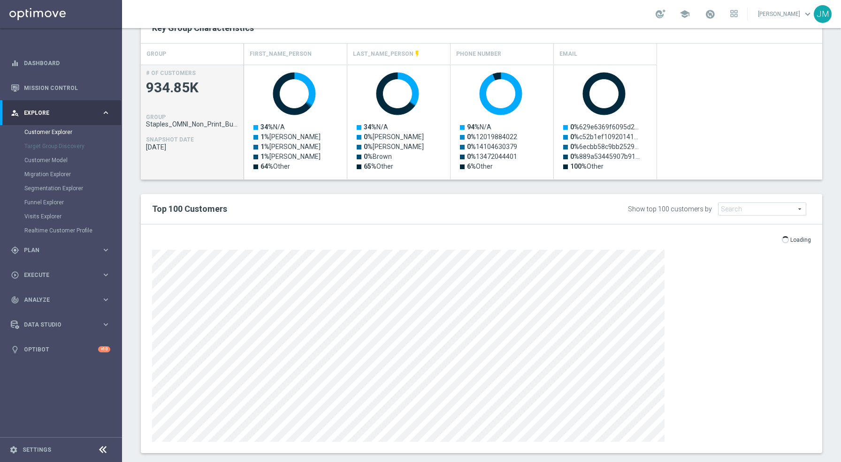
scroll to position [184, 0]
click at [820, 135] on div "TARGET GROUP Staples_OMNI_Non_Print_Buyer_9of10 Staples_OMNI_Non_Print_Buyer_9o…" at bounding box center [481, 188] width 719 height 560
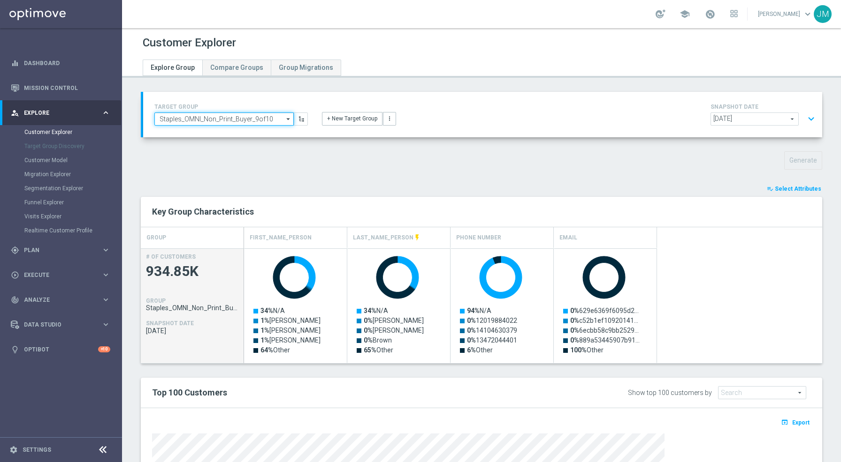
click at [280, 121] on input "Staples_OMNI_Non_Print_Buyer_9of10" at bounding box center [223, 119] width 139 height 13
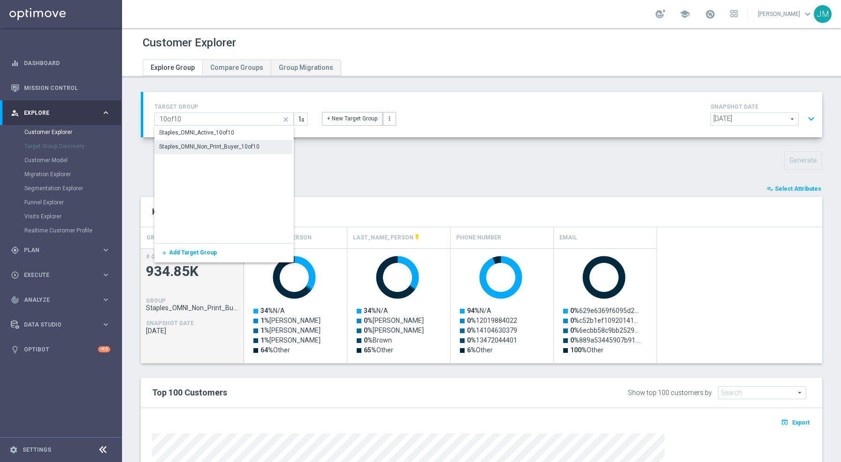
click at [238, 149] on div "Staples_OMNI_Non_Print_Buyer_10of10" at bounding box center [209, 147] width 100 height 8
type input "Staples_OMNI_Non_Print_Buyer_10of10"
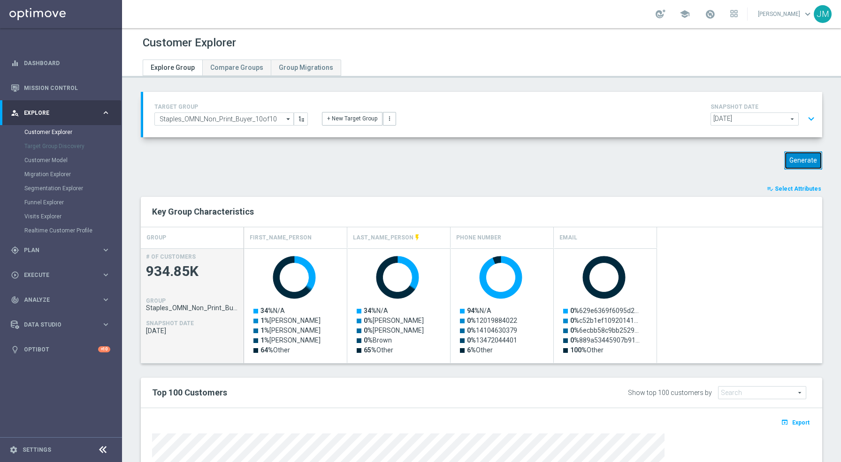
click at [803, 163] on button "Generate" at bounding box center [803, 160] width 38 height 18
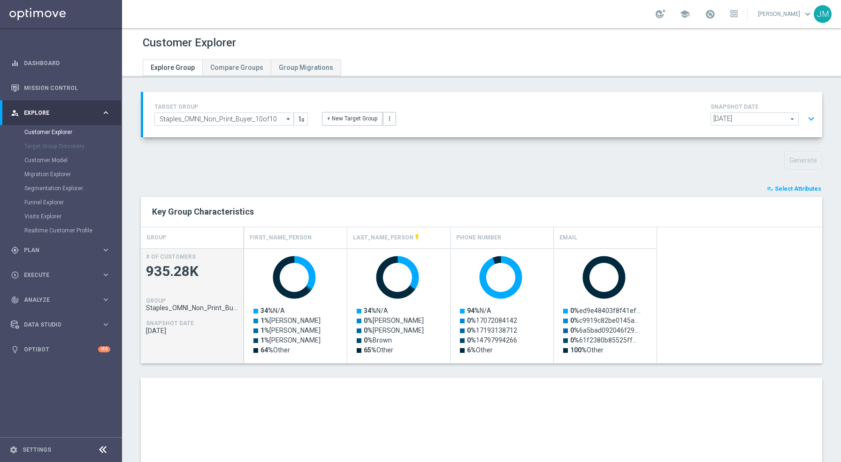
scroll to position [197, 0]
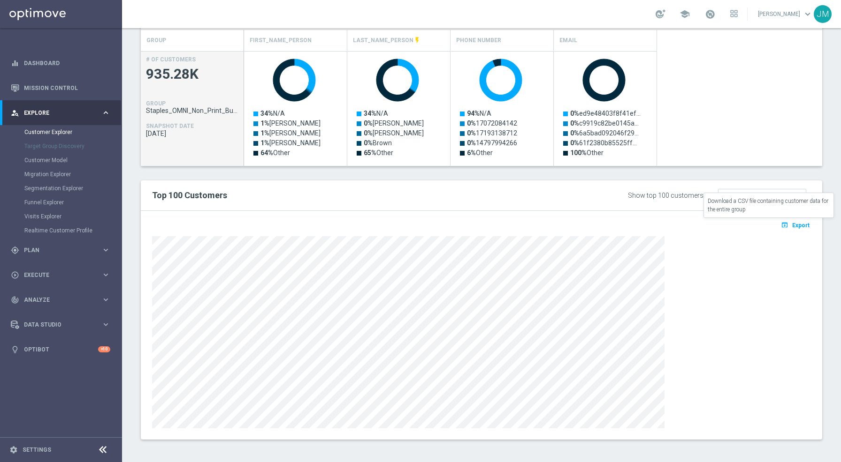
click at [780, 225] on icon "open_in_browser" at bounding box center [785, 225] width 10 height 8
